Goal: Information Seeking & Learning: Learn about a topic

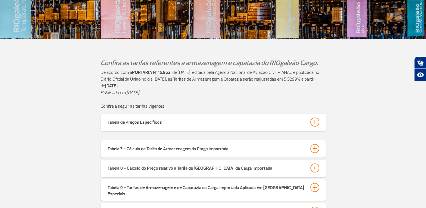
scroll to position [101, 0]
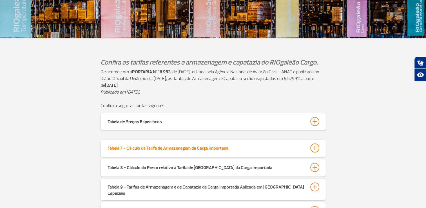
click at [241, 149] on button "Tabela 7 - Cálculo da Tarifa de Armazenagem da Carga Importada" at bounding box center [213, 148] width 212 height 10
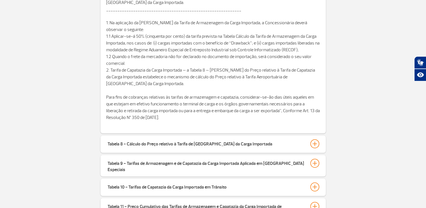
scroll to position [373, 0]
click at [241, 149] on div "Tabela 8 - Cálculo do Preço relativo à Tarifa de [GEOGRAPHIC_DATA] da Carga Imp…" at bounding box center [213, 143] width 225 height 17
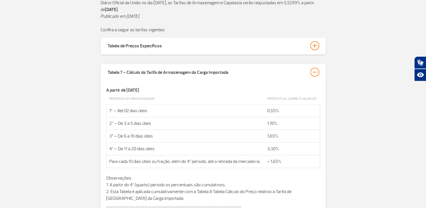
scroll to position [175, 0]
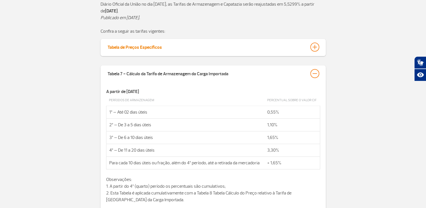
click at [317, 48] on div at bounding box center [315, 47] width 9 height 9
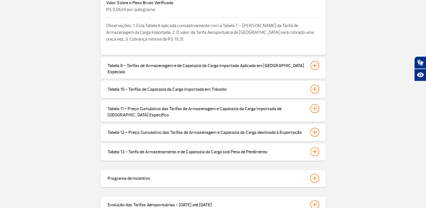
scroll to position [600, 0]
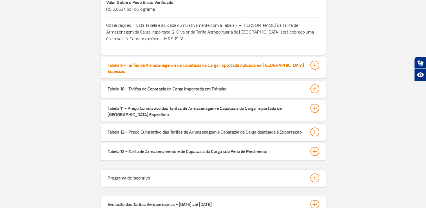
click at [260, 67] on div "Tabela 9 - Tarifas de Armazenagem e de Capatazia da Carga Importada Aplicada em…" at bounding box center [206, 68] width 197 height 14
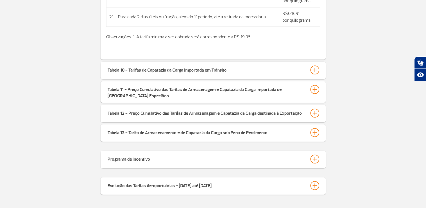
scroll to position [726, 0]
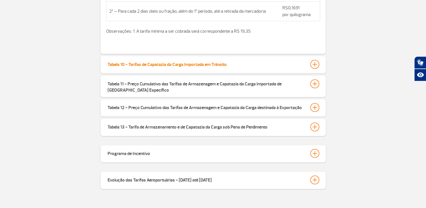
click at [223, 62] on div "Tabela 10 - Tarifas de Capatazia da Carga Importada em Trânsito" at bounding box center [167, 64] width 119 height 8
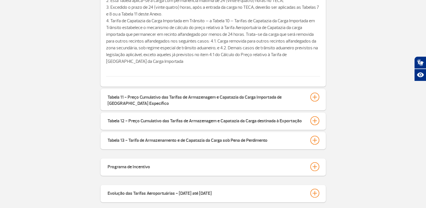
scroll to position [849, 0]
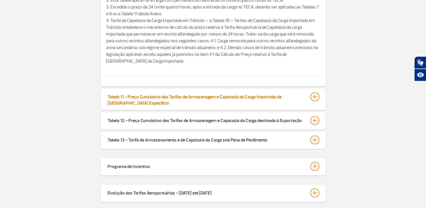
click at [216, 94] on div "Tabela 11 - Preço Cumulativo das Tarifas de Armazenagem e Capatazia da Carga Im…" at bounding box center [206, 99] width 197 height 14
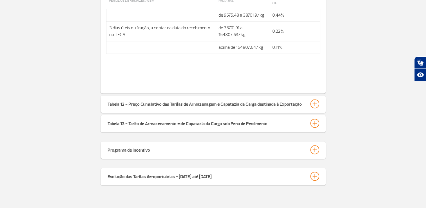
scroll to position [998, 0]
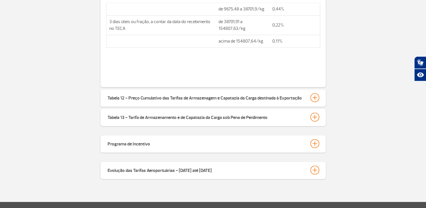
click at [216, 94] on div "Tabela 12 - Preço Cumulativo das Tarifas de Armazenagem e Capatazia da Carga de…" at bounding box center [205, 97] width 194 height 8
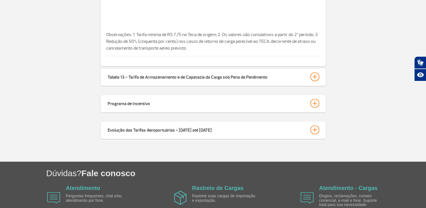
scroll to position [1171, 0]
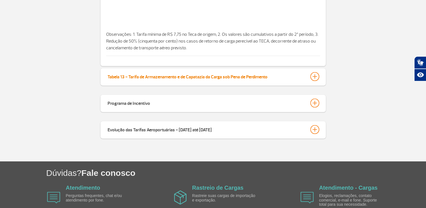
click at [222, 74] on div "Tabela 13 - Tarifa de Armazenamento e de Capatazia da Carga sob Pena de Perdime…" at bounding box center [188, 76] width 160 height 8
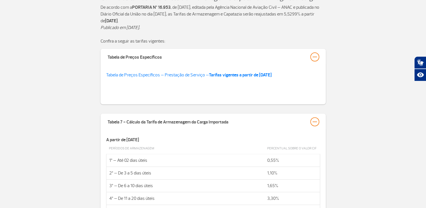
scroll to position [166, 0]
click at [206, 75] on link "Tabela de Preços Específicos – Prestação de Serviço – Tarifas vigentes a partir…" at bounding box center [189, 75] width 166 height 6
